Goal: Go to known website: Go to known website

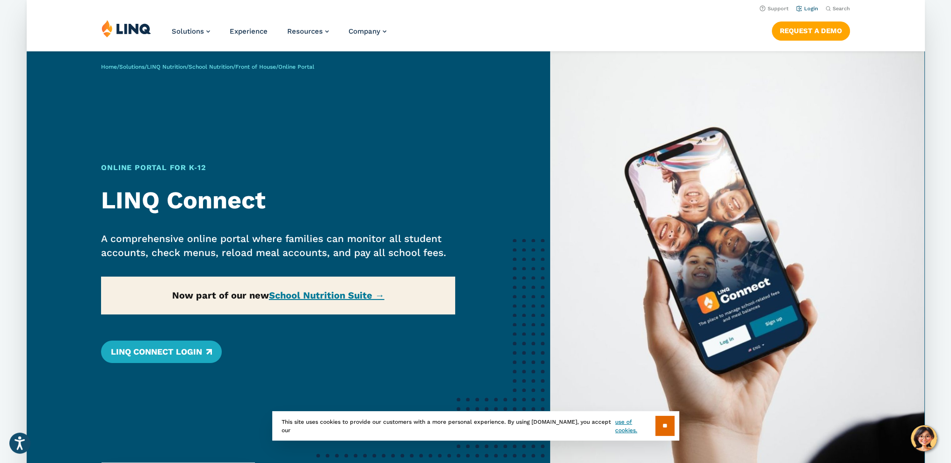
click at [808, 9] on link "Login" at bounding box center [807, 9] width 22 height 6
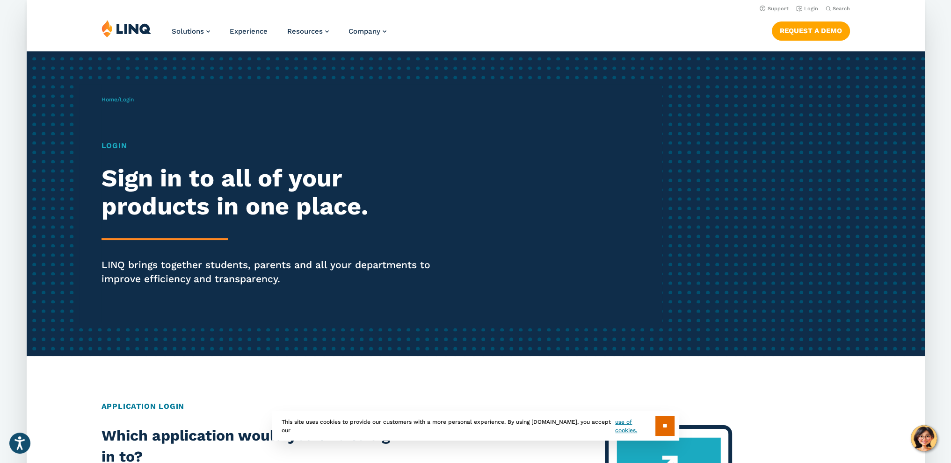
click at [115, 149] on h1 "Login" at bounding box center [274, 145] width 346 height 11
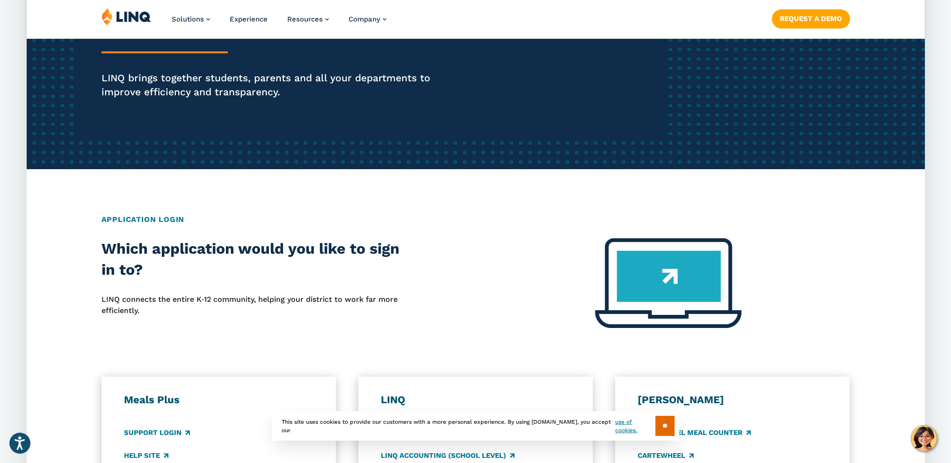
click at [165, 222] on h2 "Application Login" at bounding box center [475, 219] width 748 height 11
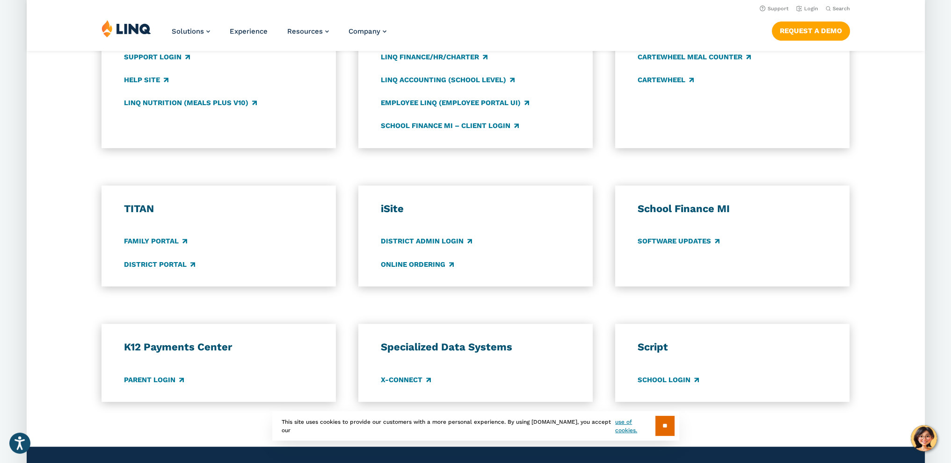
scroll to position [468, 0]
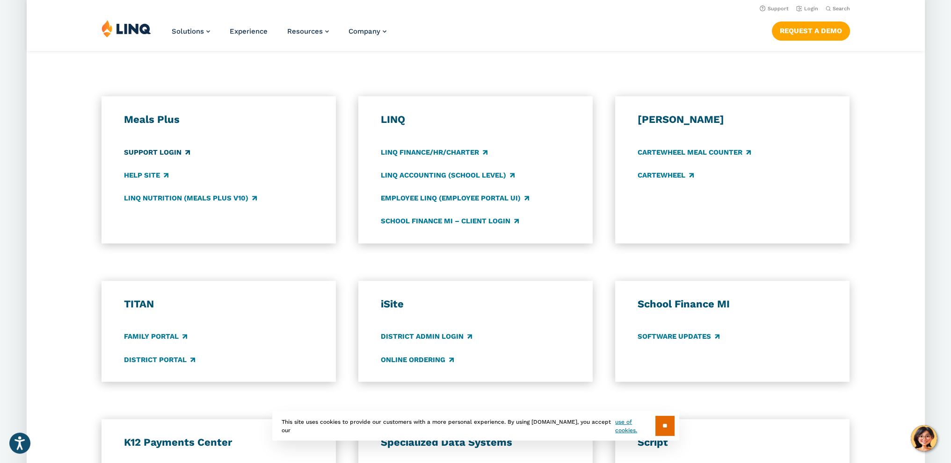
click at [175, 151] on link "Support Login" at bounding box center [157, 152] width 66 height 10
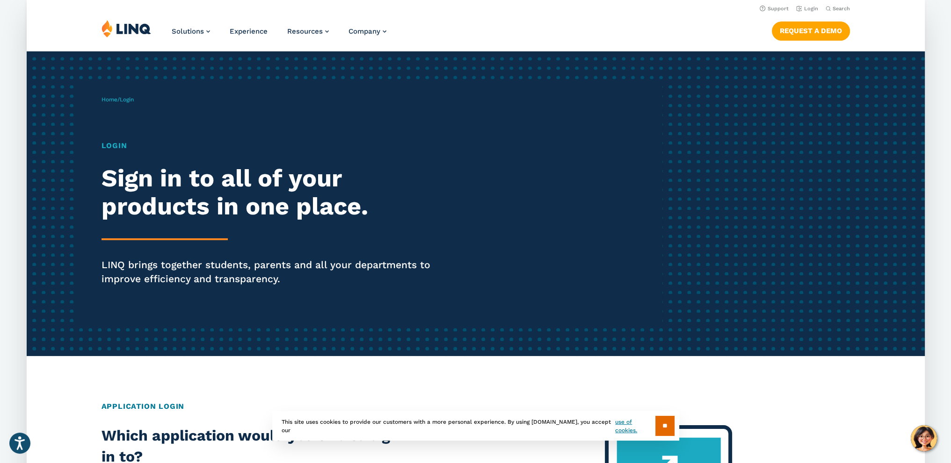
click at [111, 146] on h1 "Login" at bounding box center [274, 145] width 346 height 11
click at [115, 97] on link "Home" at bounding box center [109, 99] width 16 height 7
